Goal: Information Seeking & Learning: Learn about a topic

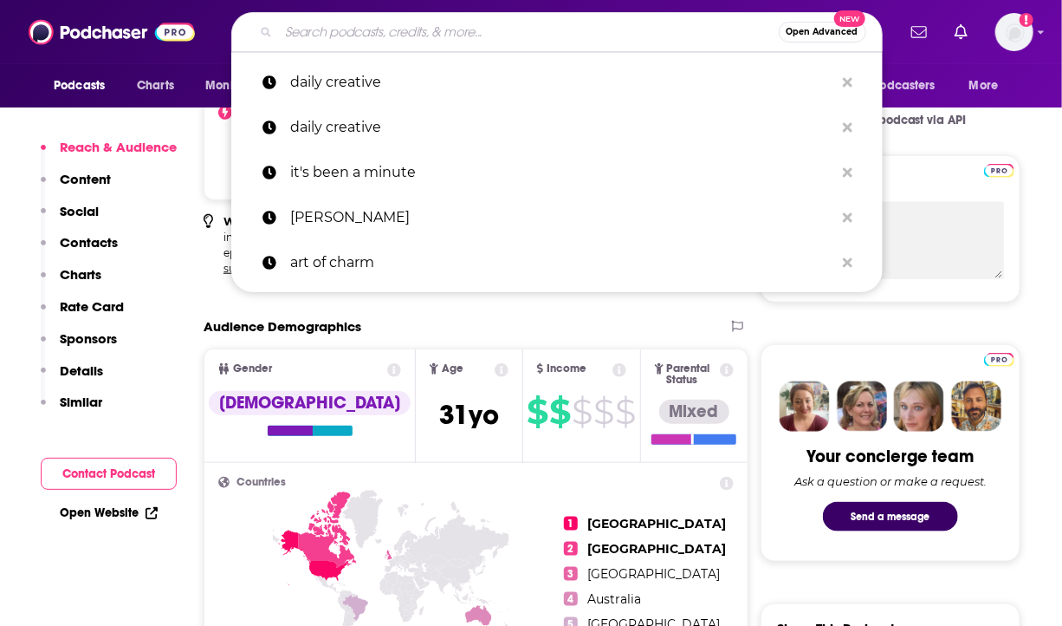
click at [400, 42] on input "Search podcasts, credits, & more..." at bounding box center [529, 32] width 500 height 28
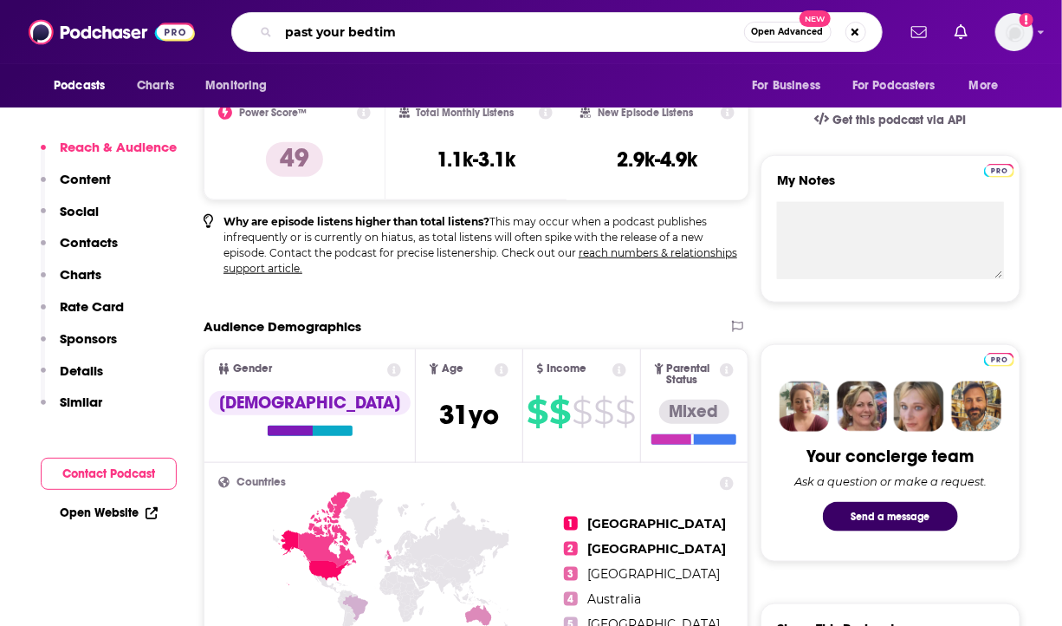
type input "past your bedtime"
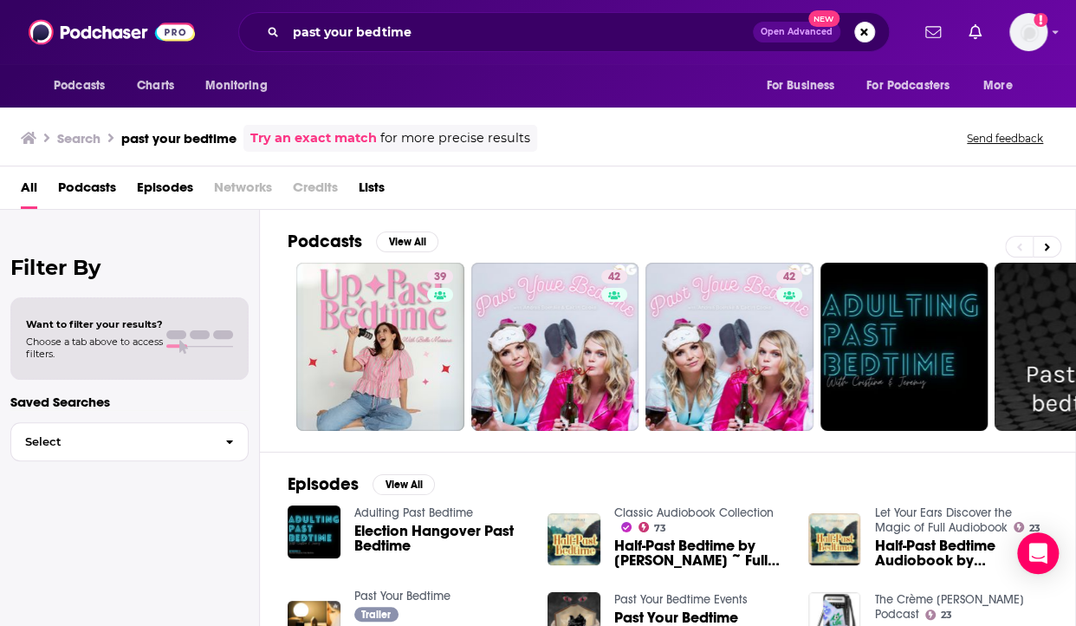
click at [379, 53] on div "Podcasts Charts Monitoring past your bedtime Open Advanced New For Business For…" at bounding box center [538, 32] width 1076 height 64
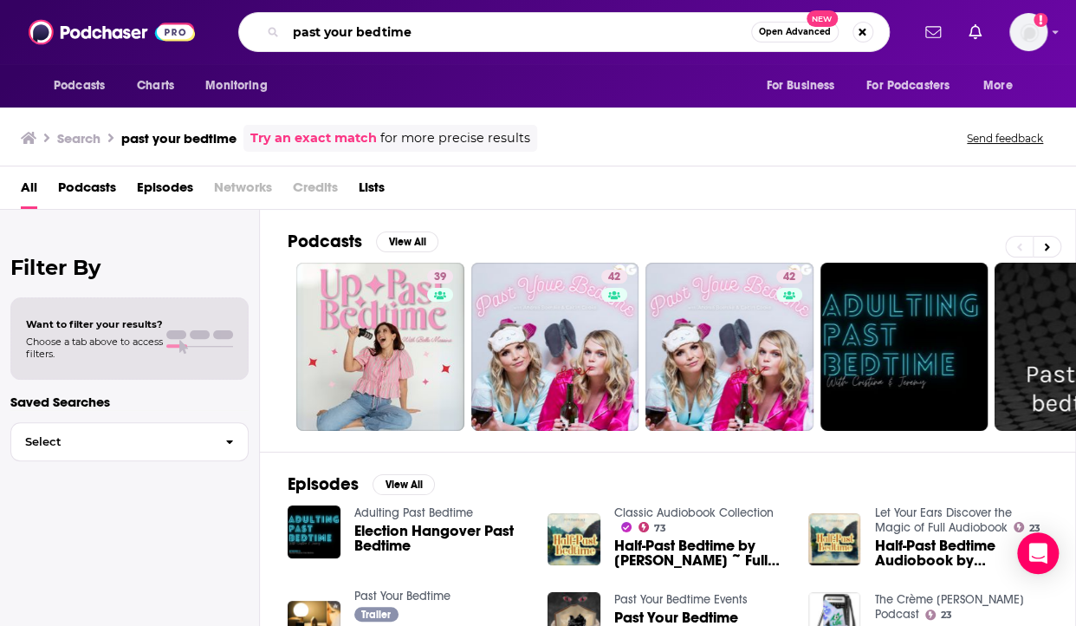
drag, startPoint x: 419, startPoint y: 31, endPoint x: 240, endPoint y: 19, distance: 179.8
click at [240, 19] on div "past your bedtime Open Advanced New" at bounding box center [564, 32] width 652 height 40
type input "drew"
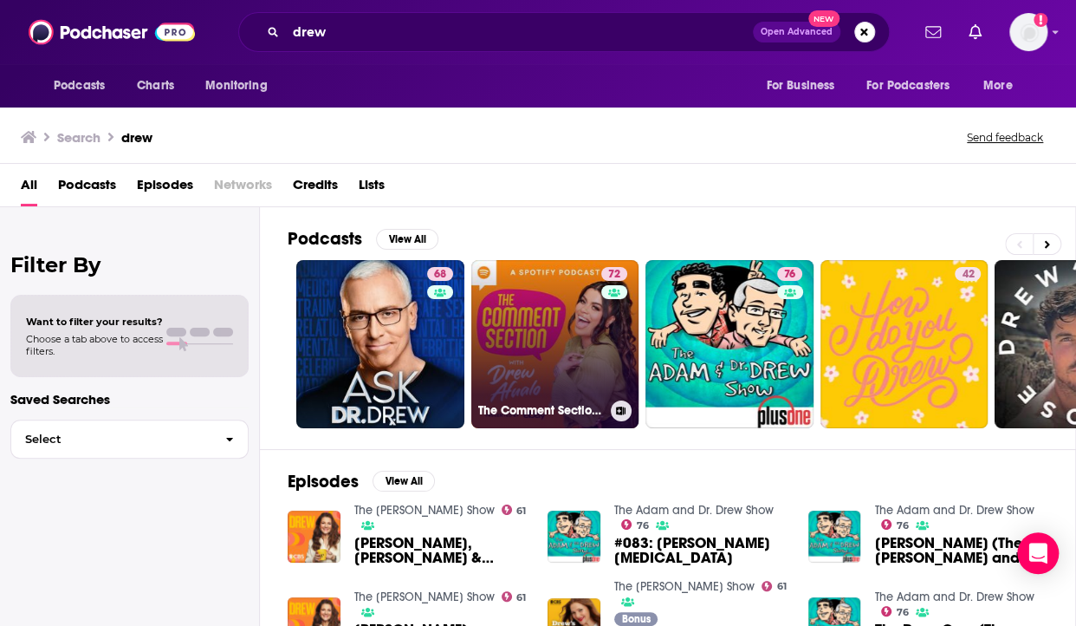
click at [534, 303] on link "72 The Comment Section with [PERSON_NAME]" at bounding box center [555, 344] width 168 height 168
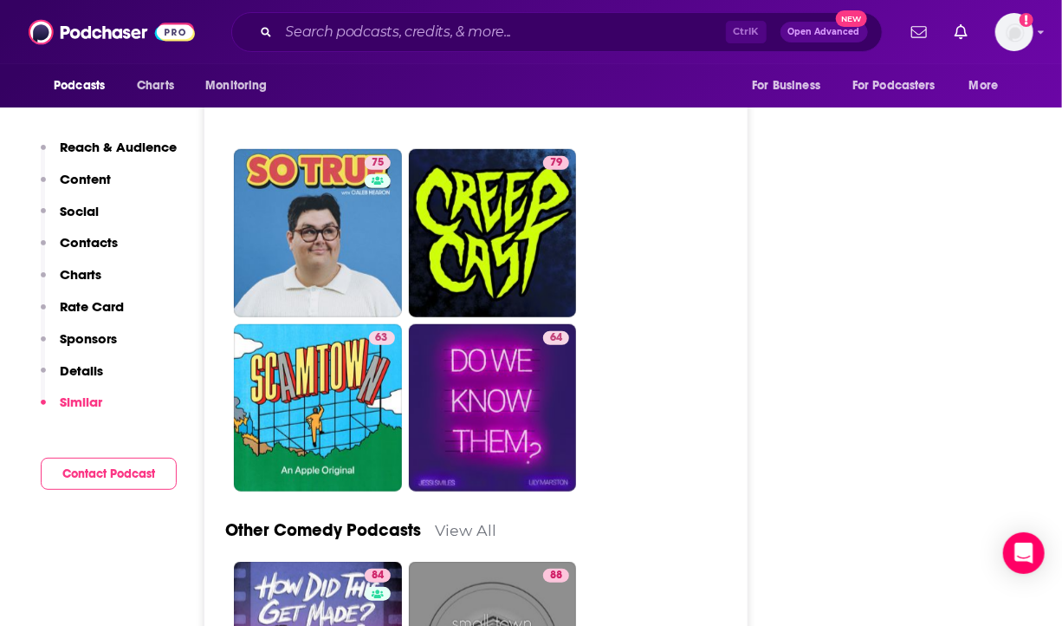
scroll to position [5403, 0]
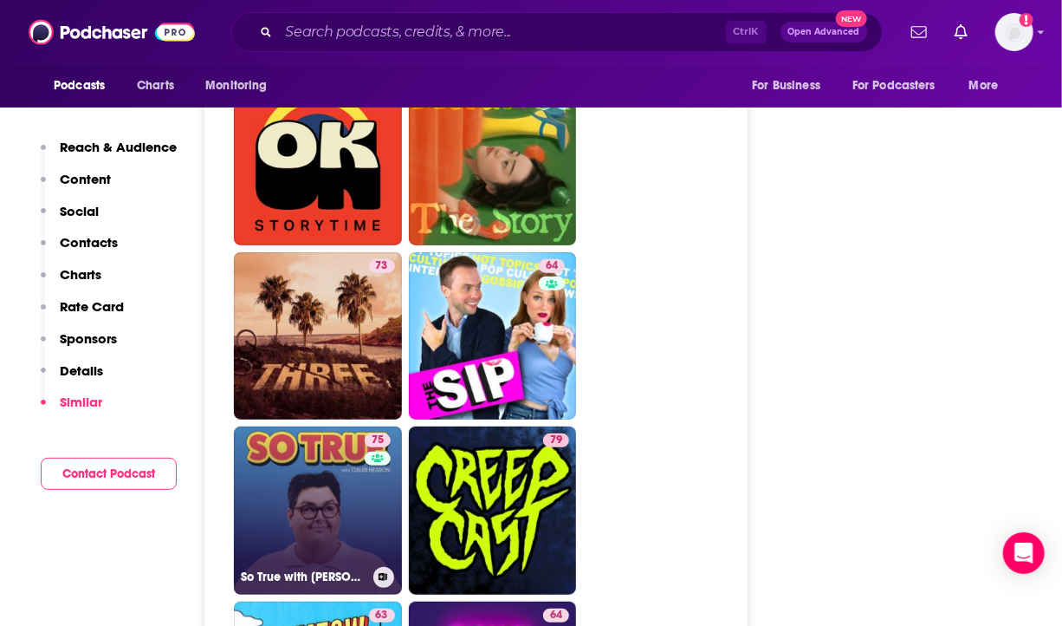
click at [309, 426] on link "75 So True with [PERSON_NAME]" at bounding box center [318, 510] width 168 height 168
type input "[URL][DOMAIN_NAME][PERSON_NAME]"
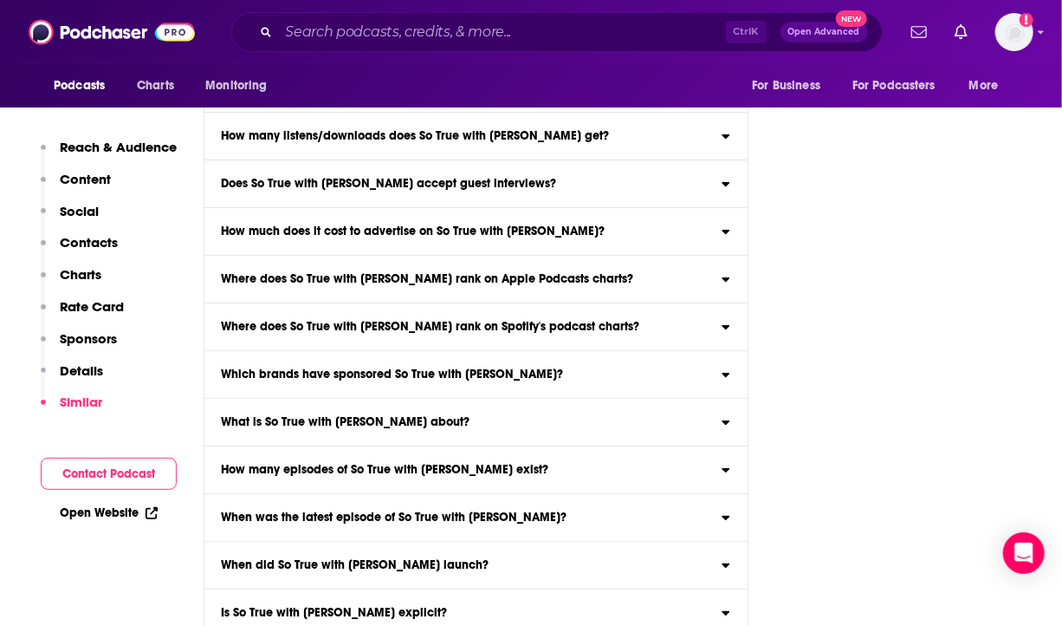
scroll to position [7881, 0]
